Goal: Task Accomplishment & Management: Use online tool/utility

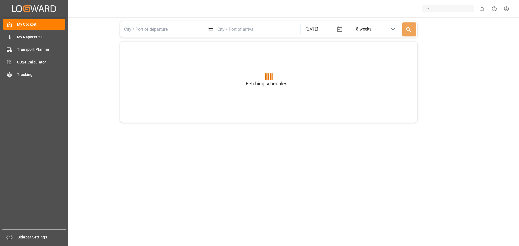
type input "BEANR"
type input "USGXX"
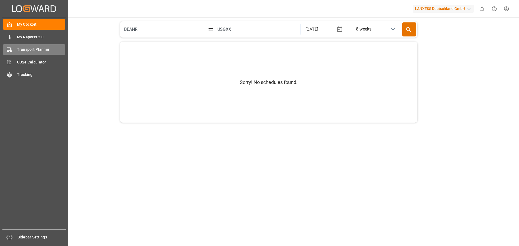
click at [27, 49] on span "Transport Planner" at bounding box center [41, 50] width 48 height 6
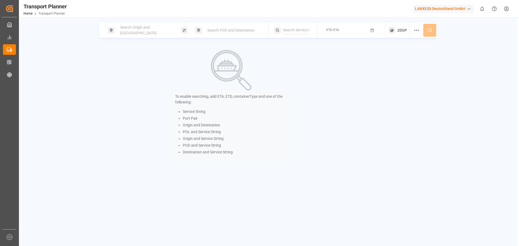
click at [151, 27] on div "Search Origin and [GEOGRAPHIC_DATA]" at bounding box center [146, 30] width 58 height 16
click at [138, 64] on div at bounding box center [146, 69] width 64 height 26
click at [137, 69] on input at bounding box center [141, 73] width 54 height 8
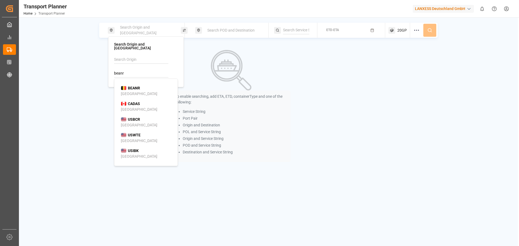
click at [136, 86] on b "BEANR" at bounding box center [134, 88] width 12 height 4
type input "BEANR"
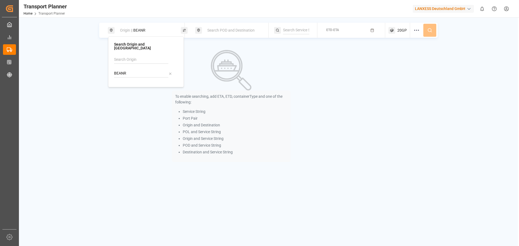
click at [210, 26] on div "Search POD and Destination" at bounding box center [233, 30] width 58 height 10
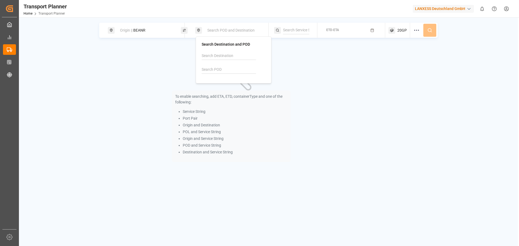
click at [209, 73] on input at bounding box center [228, 70] width 54 height 8
click at [217, 92] on div "[PERSON_NAME] ([PERSON_NAME])" at bounding box center [234, 92] width 52 height 11
type input "INNSA"
click at [369, 27] on button "ETD-ETA" at bounding box center [350, 30] width 61 height 11
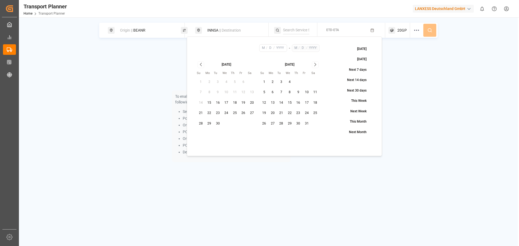
click at [283, 105] on button "14" at bounding box center [281, 103] width 9 height 9
type input "10"
type input "14"
type input "2025"
click at [401, 30] on span "20GP" at bounding box center [401, 31] width 9 height 6
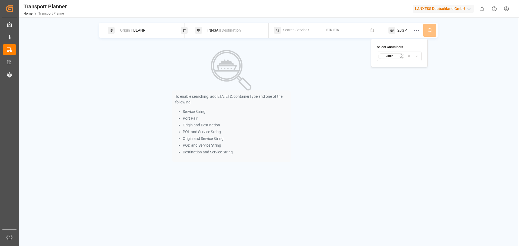
click at [427, 30] on div "Origin || BEANR INNSA || Destination ETD-ETA 20GP" at bounding box center [268, 30] width 338 height 15
click at [372, 31] on icon "button" at bounding box center [372, 30] width 4 height 4
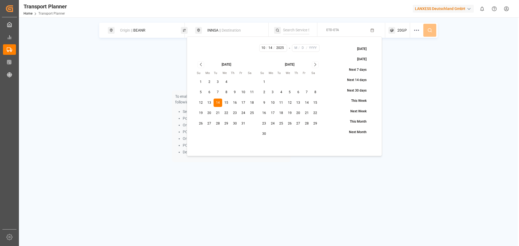
click at [304, 101] on button "14" at bounding box center [306, 103] width 9 height 9
type input "11"
type input "14"
type input "2025"
click at [216, 103] on button "14" at bounding box center [217, 103] width 9 height 9
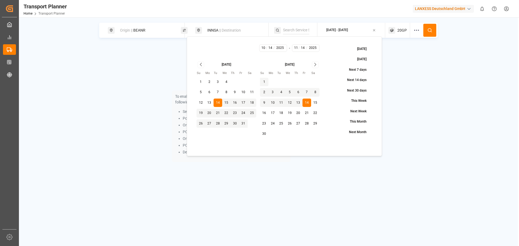
click at [266, 135] on button "30" at bounding box center [264, 134] width 9 height 9
type input "30"
click at [428, 30] on icon at bounding box center [429, 30] width 5 height 5
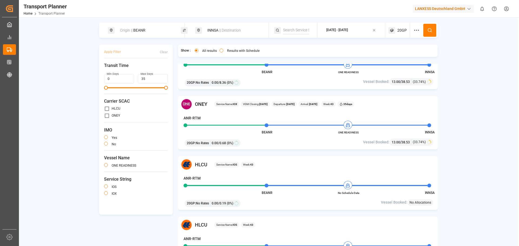
scroll to position [270, 0]
click at [465, 140] on div "Origin || BEANR INNSA || Destination [DATE] - [DATE] 20GP Apply Filter Clear Tr…" at bounding box center [268, 142] width 499 height 238
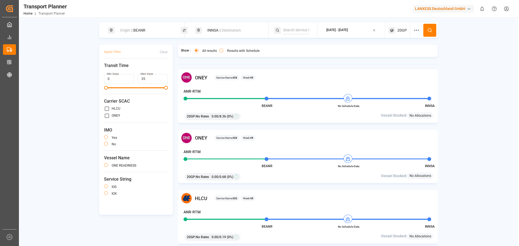
scroll to position [696, 0]
